Goal: Task Accomplishment & Management: Manage account settings

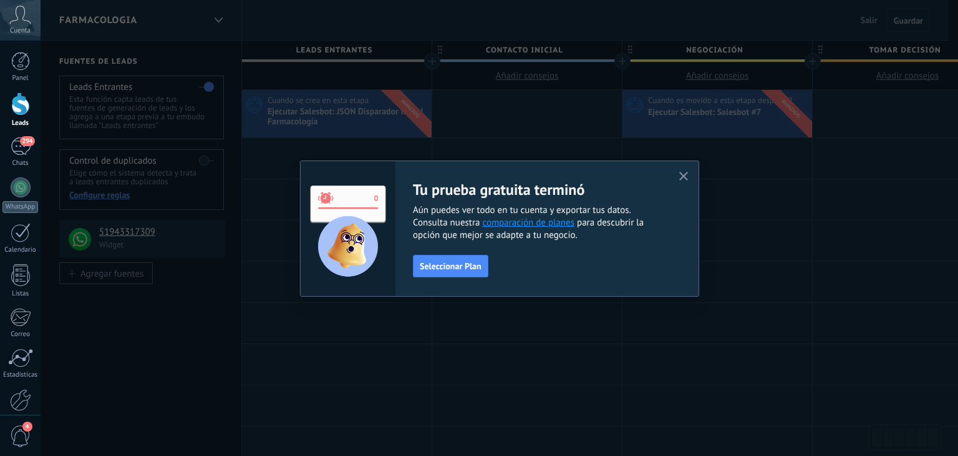
click at [681, 178] on use "button" at bounding box center [684, 176] width 9 height 9
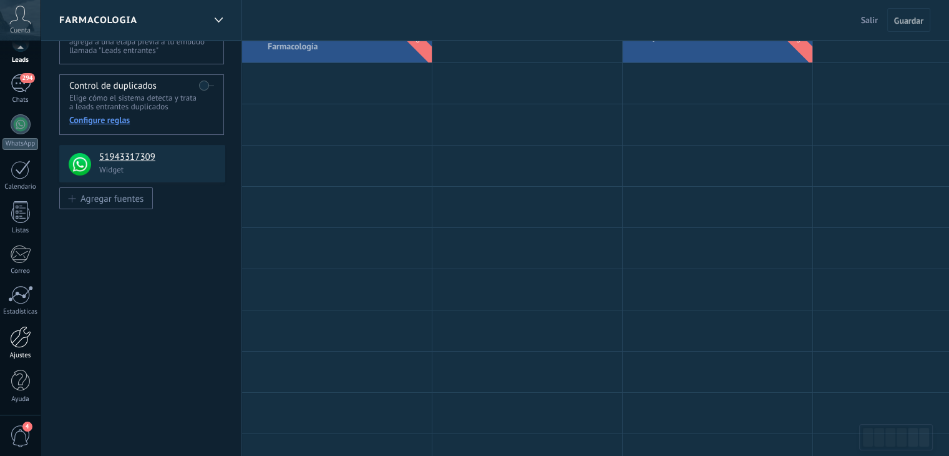
scroll to position [187, 0]
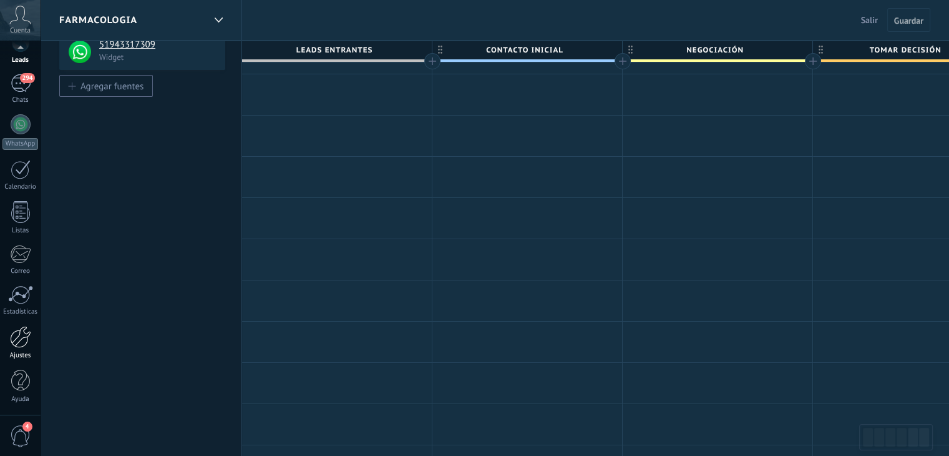
click at [25, 340] on div at bounding box center [20, 337] width 21 height 22
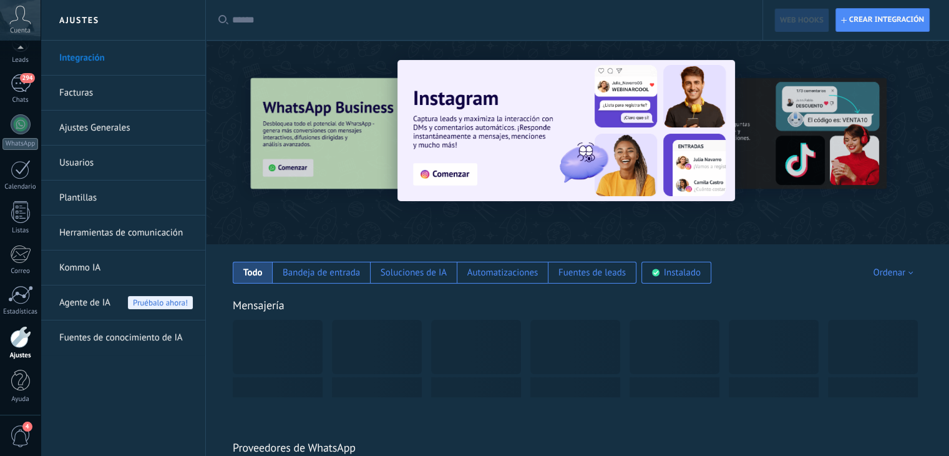
click at [108, 97] on link "Facturas" at bounding box center [126, 93] width 134 height 35
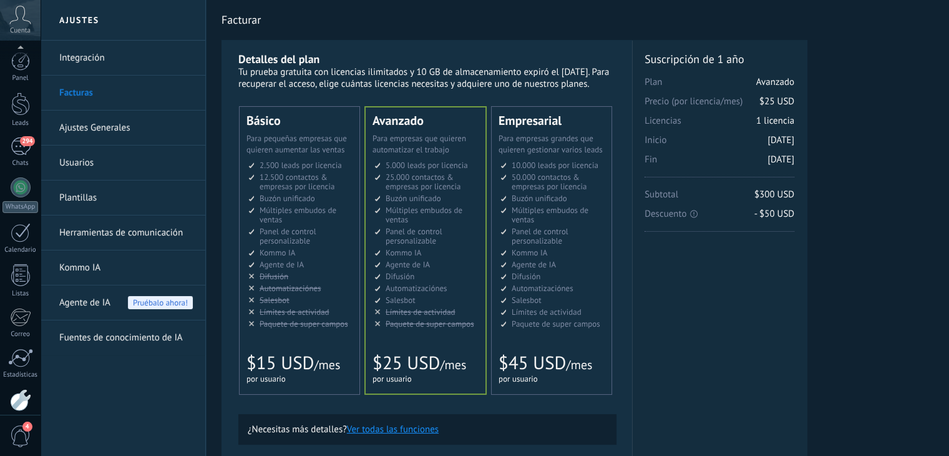
scroll to position [63, 0]
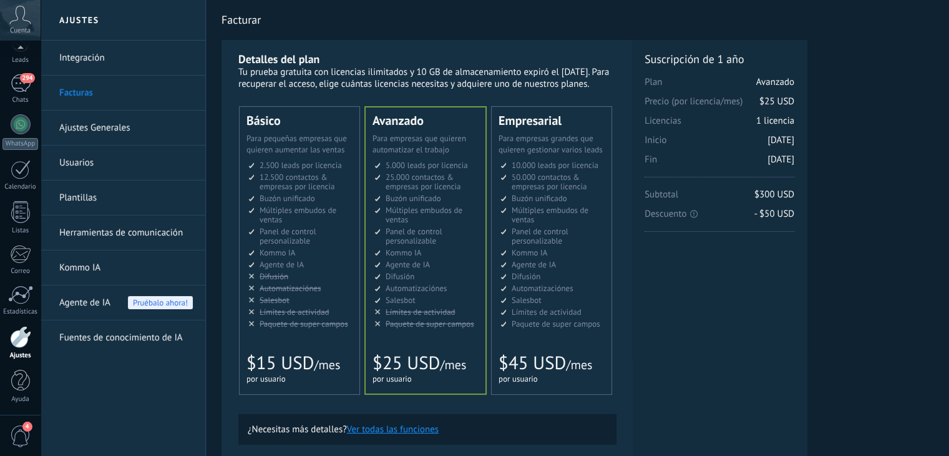
click at [155, 228] on link "Herramientas de comunicación" at bounding box center [126, 232] width 134 height 35
